Goal: Complete application form

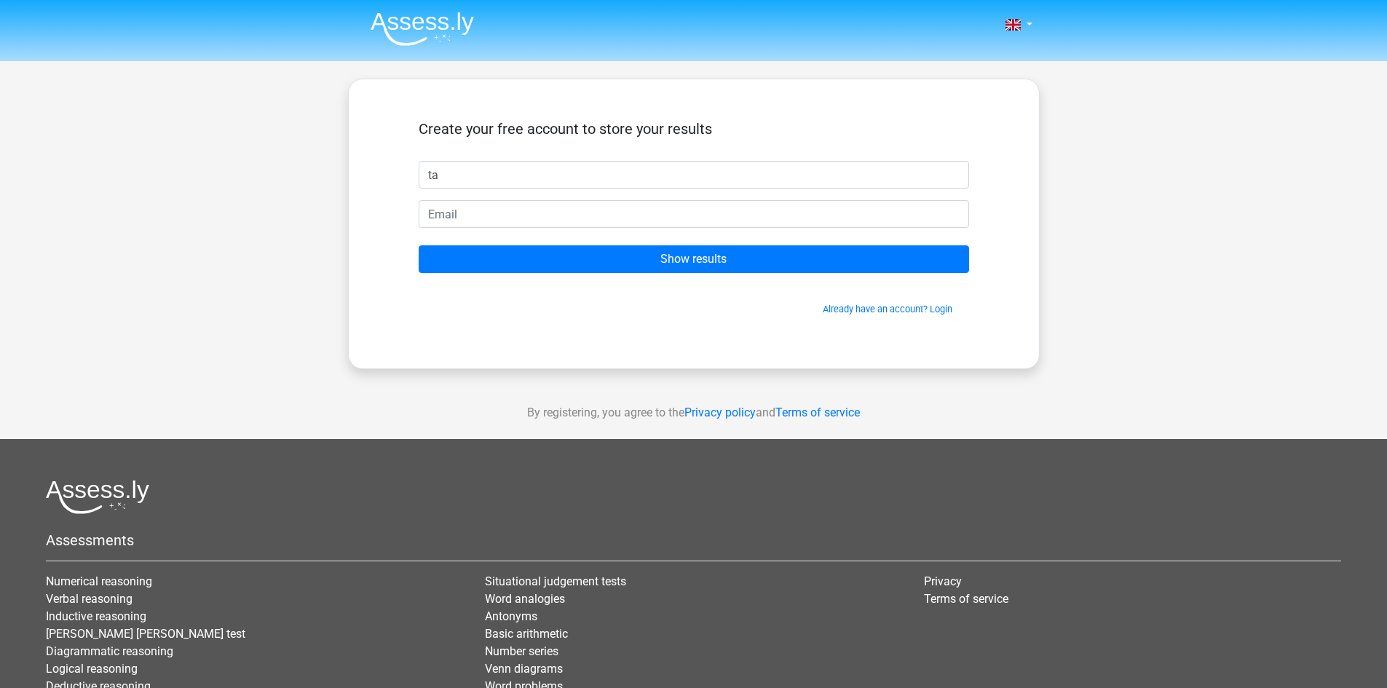
type input "t"
type input "Tascia"
click at [515, 211] on input "email" at bounding box center [694, 214] width 551 height 28
click at [491, 216] on input "tasc" at bounding box center [694, 214] width 551 height 28
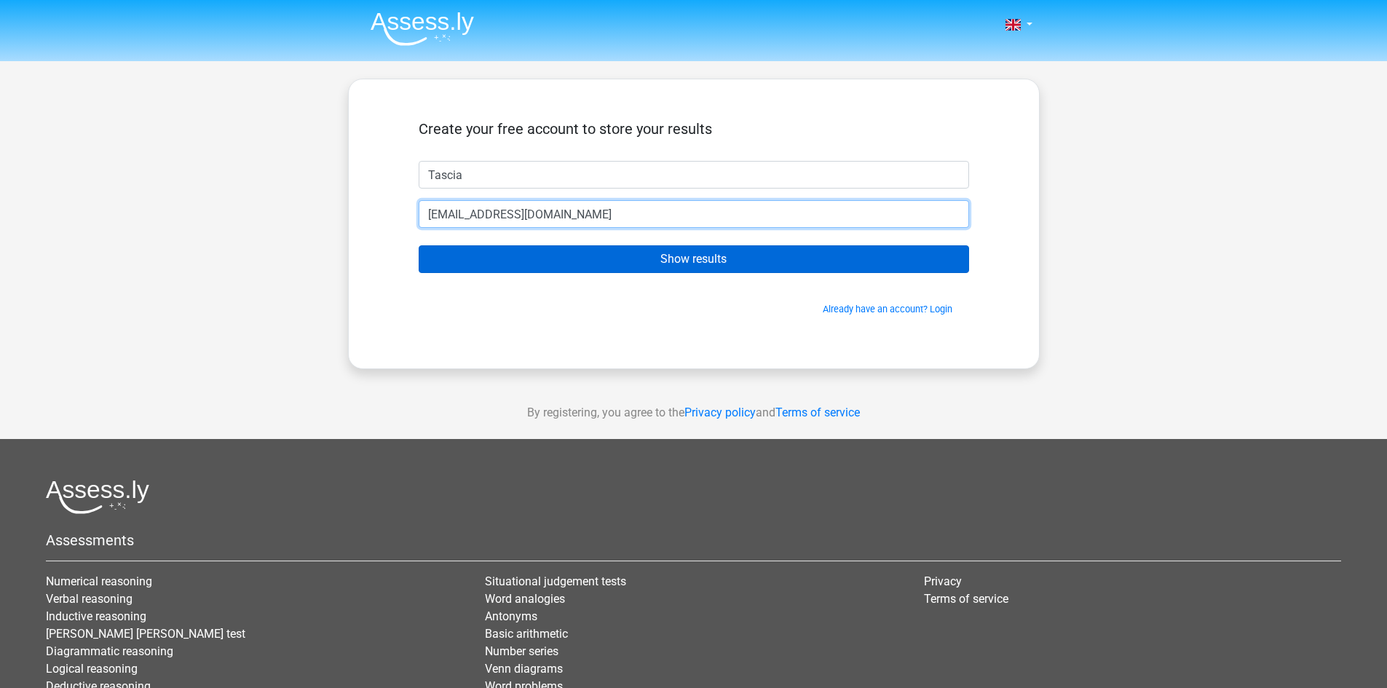
type input "[EMAIL_ADDRESS][DOMAIN_NAME]"
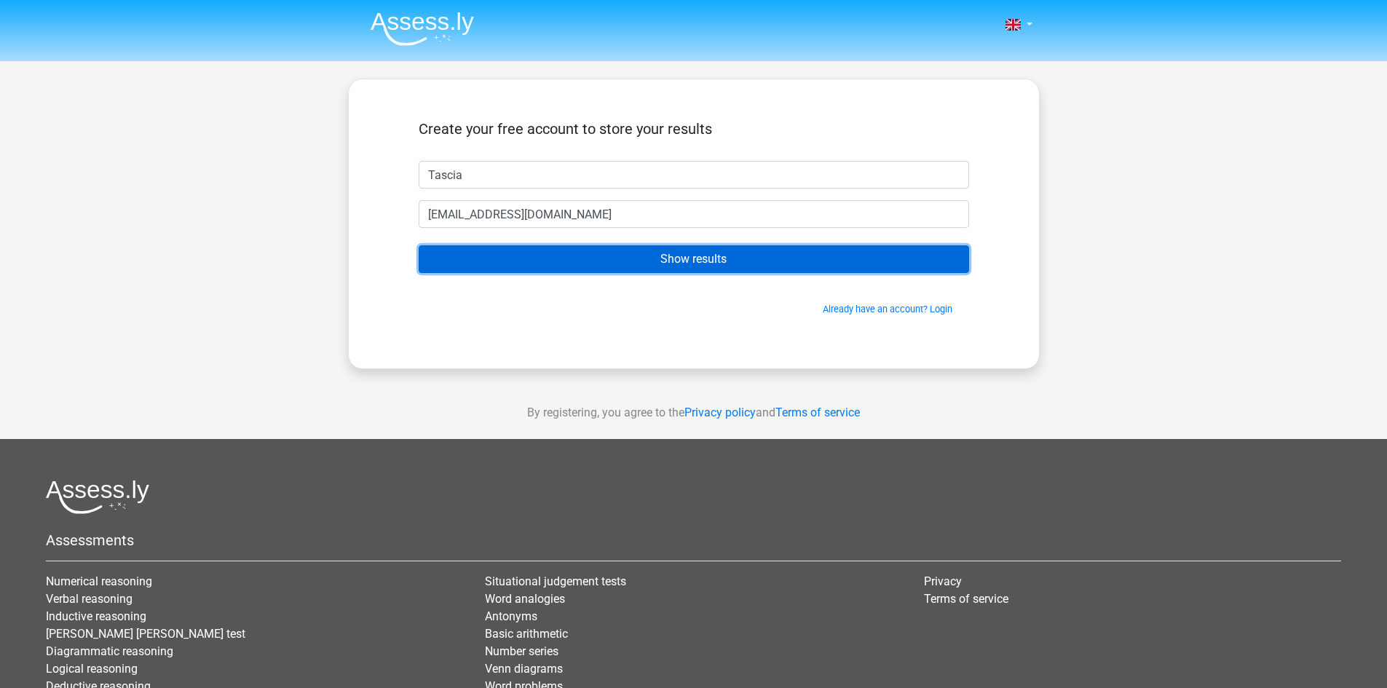
click at [666, 273] on input "Show results" at bounding box center [694, 259] width 551 height 28
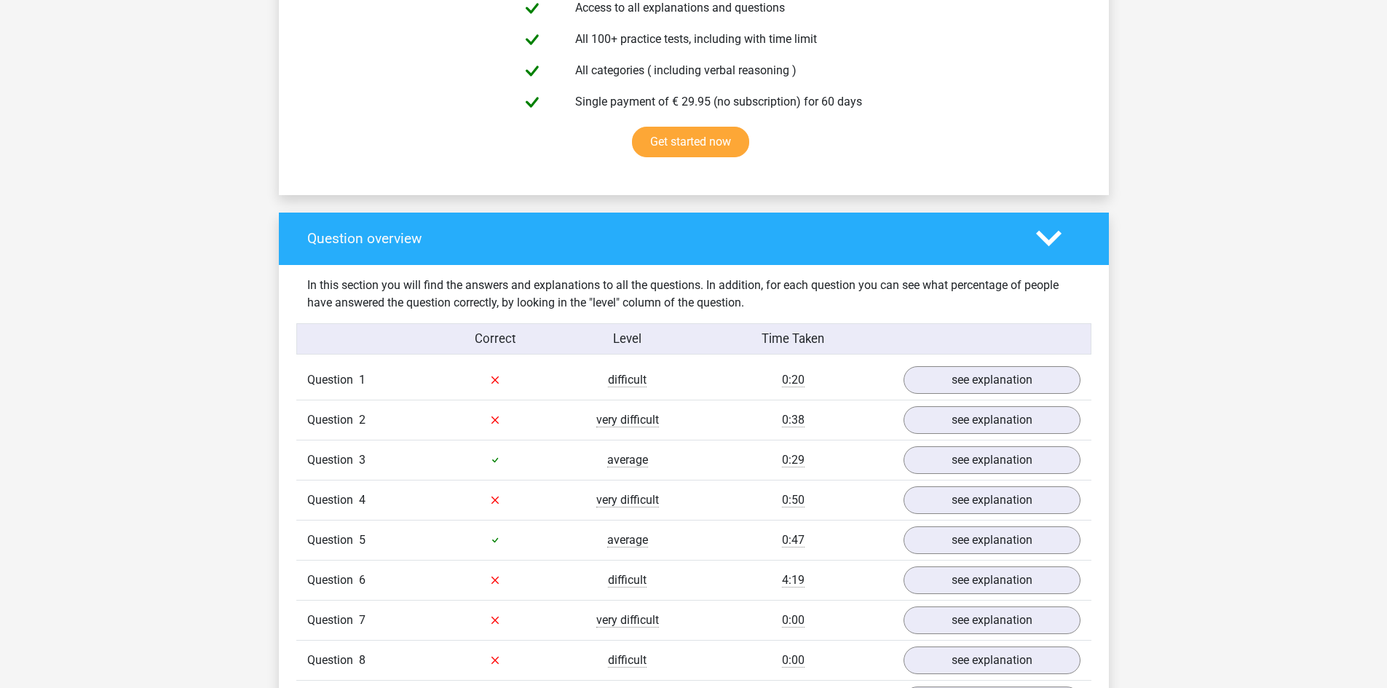
scroll to position [583, 0]
